Goal: Task Accomplishment & Management: Manage account settings

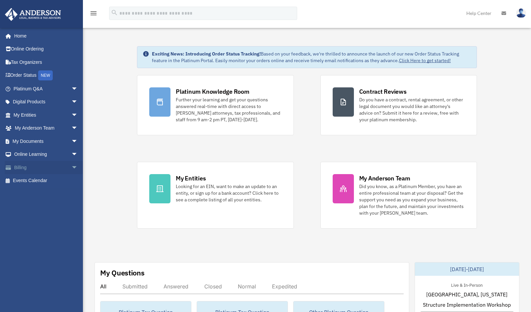
click at [25, 162] on link "Billing arrow_drop_down" at bounding box center [46, 167] width 83 height 13
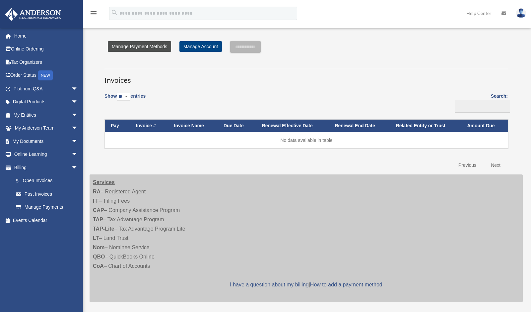
click at [158, 46] on link "Manage Payment Methods" at bounding box center [139, 46] width 63 height 11
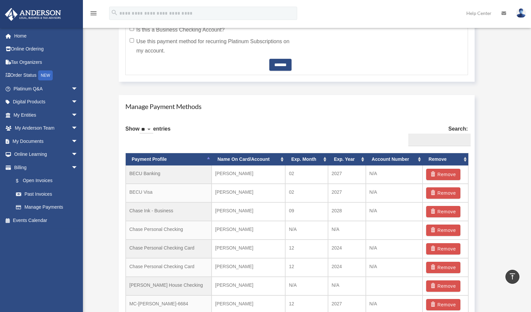
scroll to position [437, 0]
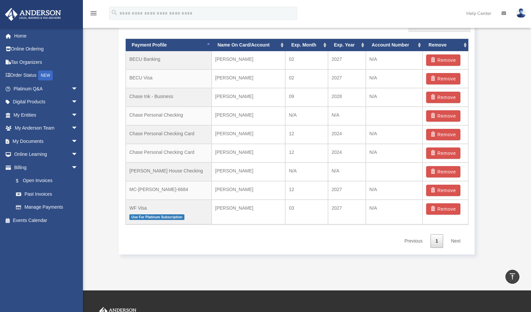
click at [454, 241] on link "Next" at bounding box center [456, 241] width 20 height 14
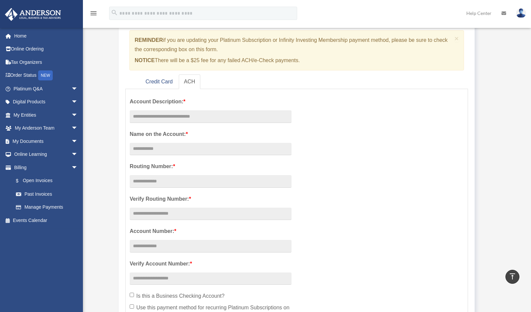
scroll to position [0, 0]
